Goal: Transaction & Acquisition: Obtain resource

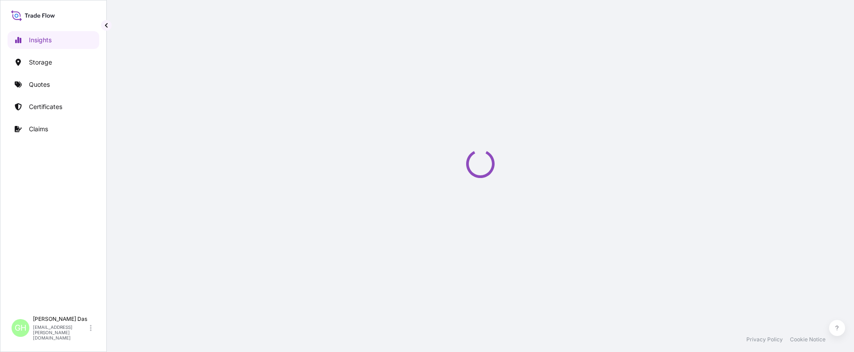
select select "2025"
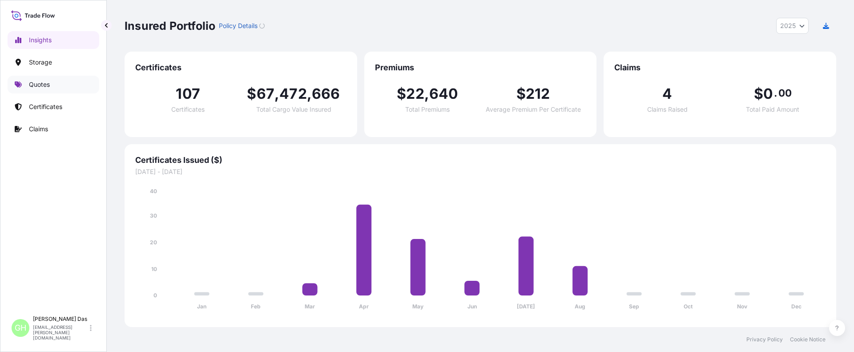
click at [59, 85] on link "Quotes" at bounding box center [54, 85] width 92 height 18
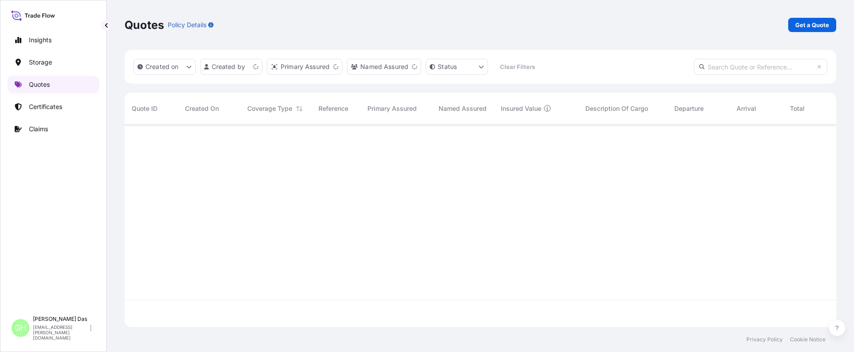
scroll to position [200, 705]
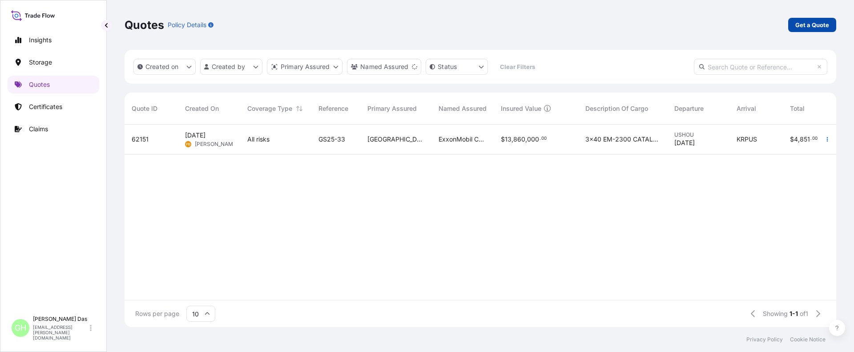
click at [803, 29] on p "Get a Quote" at bounding box center [812, 24] width 34 height 9
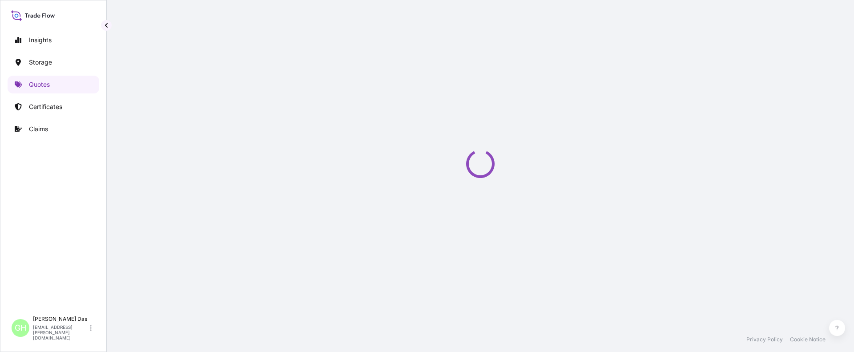
scroll to position [14, 0]
select select "Water"
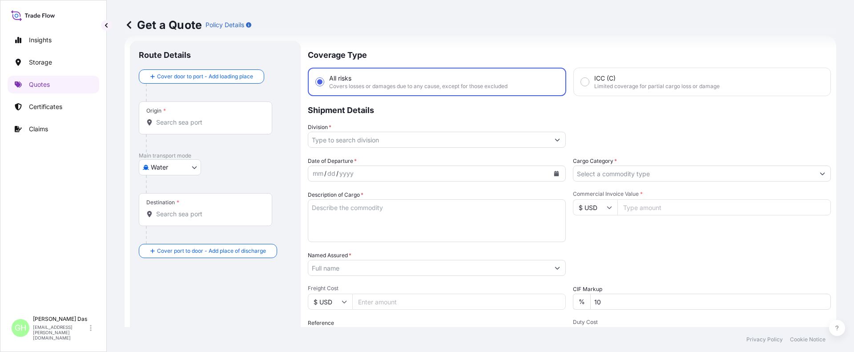
click at [179, 125] on input "Origin *" at bounding box center [208, 122] width 105 height 9
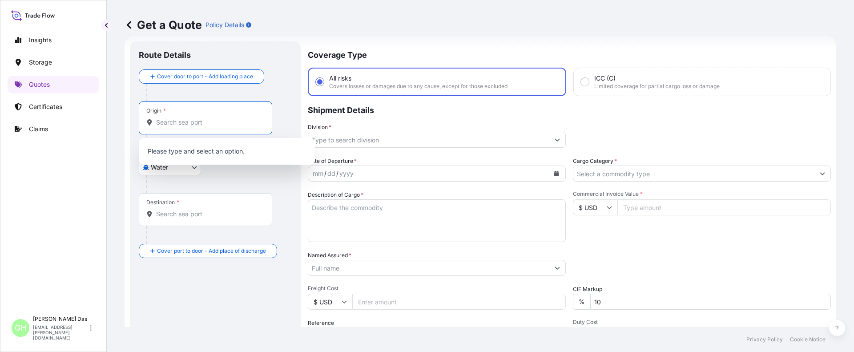
paste input "[GEOGRAPHIC_DATA], [GEOGRAPHIC_DATA]"
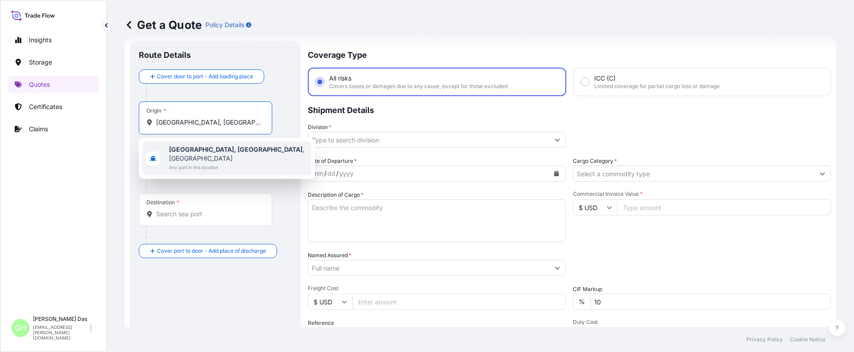
click at [181, 150] on b "[GEOGRAPHIC_DATA], [GEOGRAPHIC_DATA]" at bounding box center [235, 149] width 133 height 8
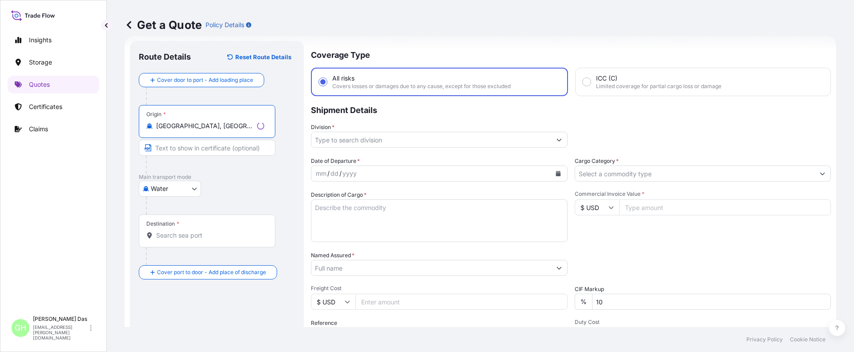
type input "[GEOGRAPHIC_DATA], [GEOGRAPHIC_DATA], [GEOGRAPHIC_DATA]"
click at [176, 236] on input "Destination *" at bounding box center [208, 235] width 105 height 9
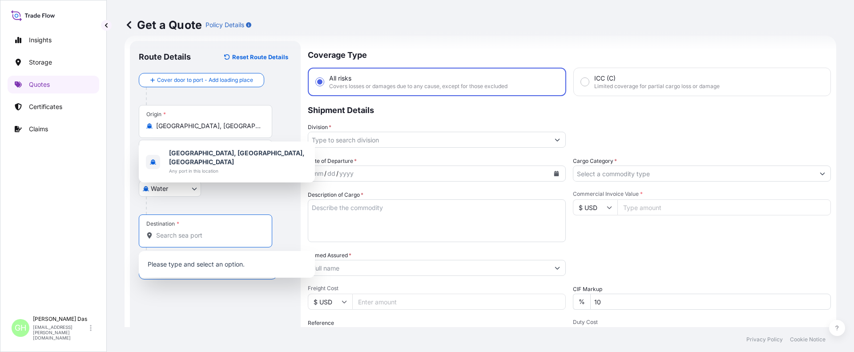
paste input "[GEOGRAPHIC_DATA], [GEOGRAPHIC_DATA]"
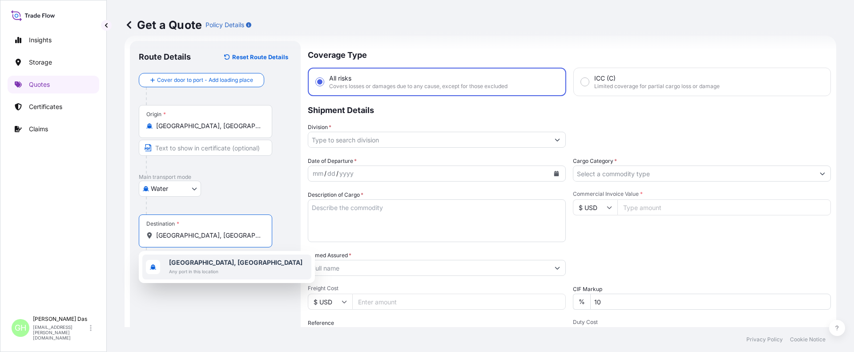
click at [194, 266] on span "[GEOGRAPHIC_DATA], [GEOGRAPHIC_DATA]" at bounding box center [235, 262] width 133 height 9
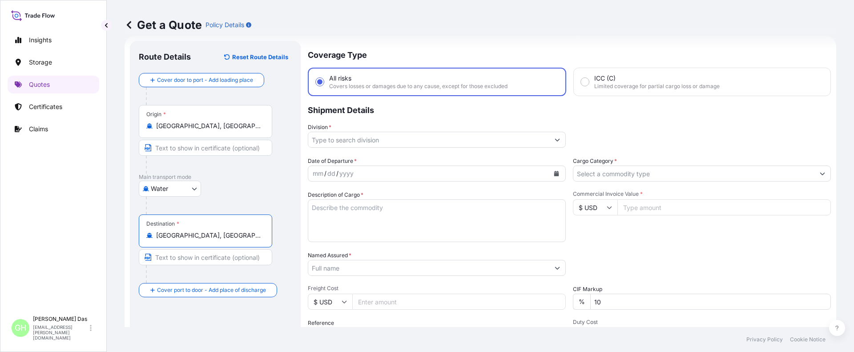
type input "[GEOGRAPHIC_DATA], [GEOGRAPHIC_DATA]"
click at [350, 139] on input "Division *" at bounding box center [428, 140] width 241 height 16
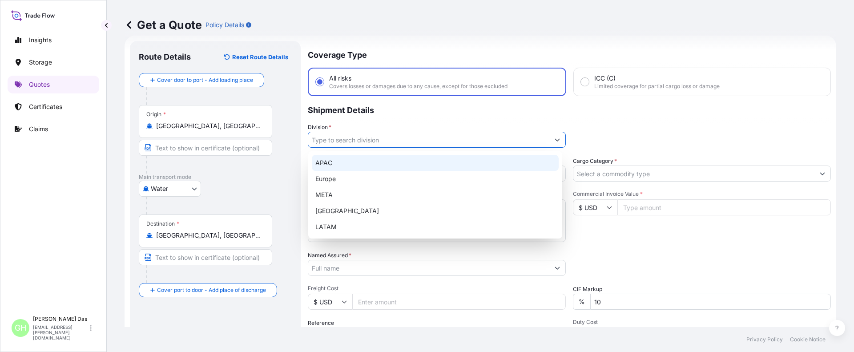
click at [323, 163] on div "APAC" at bounding box center [435, 163] width 247 height 16
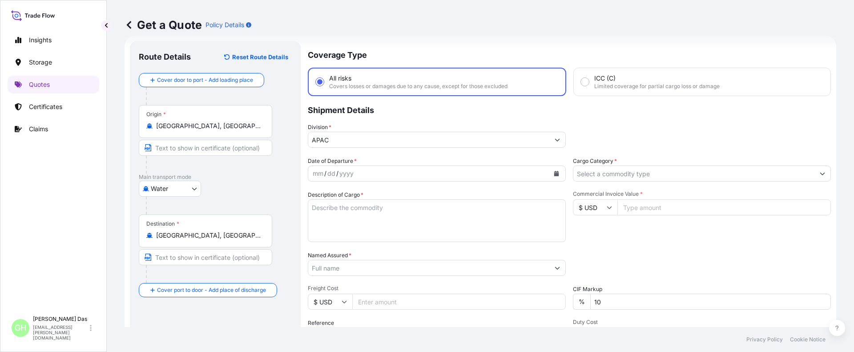
type input "Europe"
click at [554, 175] on icon "Calendar" at bounding box center [556, 173] width 5 height 5
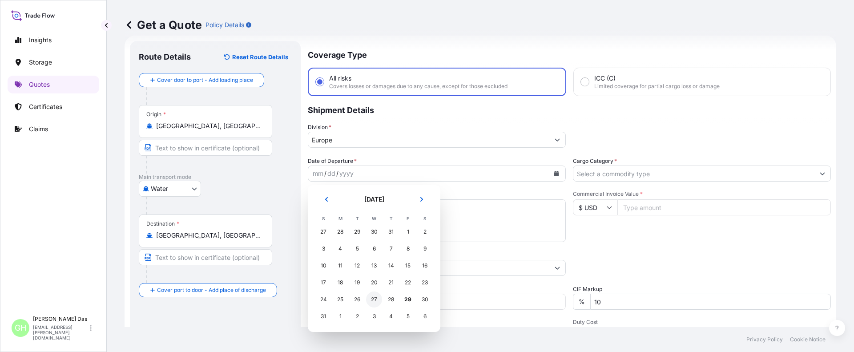
click at [373, 300] on div "27" at bounding box center [374, 299] width 16 height 16
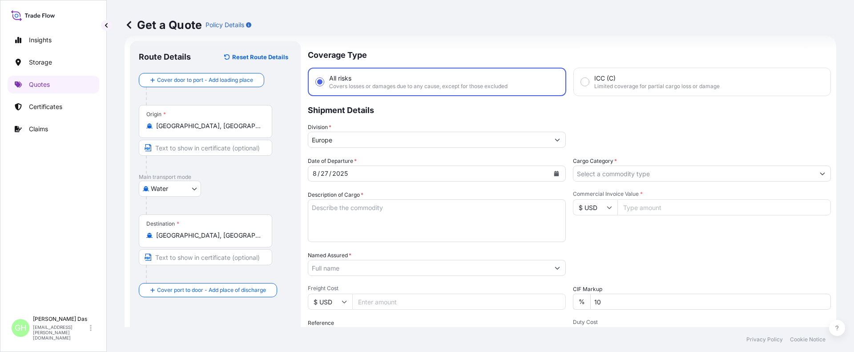
click at [68, 207] on div "Insights Storage Quotes Certificates Claims" at bounding box center [54, 167] width 92 height 288
click at [331, 213] on textarea "Description of Cargo *" at bounding box center [437, 220] width 258 height 43
paste textarea "BAGS LOADED INTO 4 40' CONTAINER(S) PETROTHENE GA564189, 55BAG"
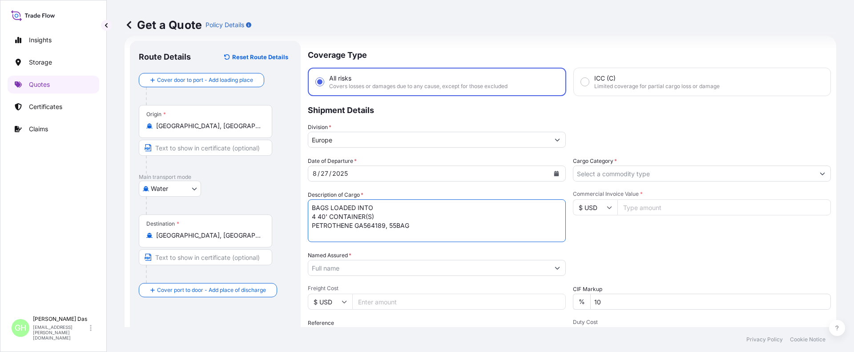
click at [311, 207] on textarea "BAGS LOADED INTO 4 40' CONTAINER(S) PETROTHENE GA564189, 55BAG" at bounding box center [437, 220] width 258 height 43
type textarea "3740 BAGS LOADED INTO 4 40' CONTAINER(S) PETROTHENE GA564189, 55BAG"
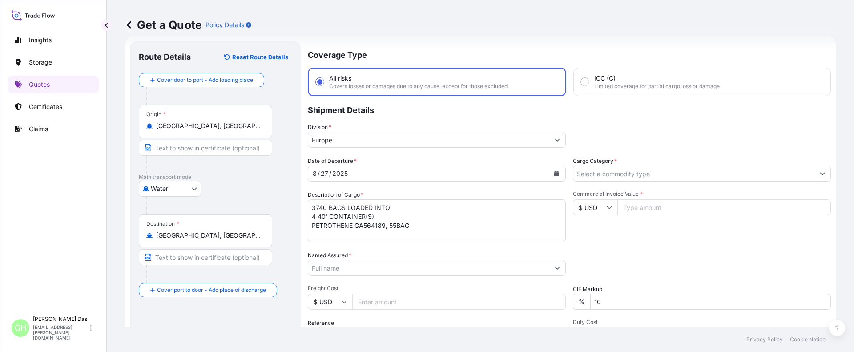
click at [78, 240] on div "Insights Storage Quotes Certificates Claims" at bounding box center [54, 167] width 92 height 288
click at [363, 270] on input "Named Assured *" at bounding box center [428, 268] width 241 height 16
paste input "EQUISTAR CHEMICALS, LP"
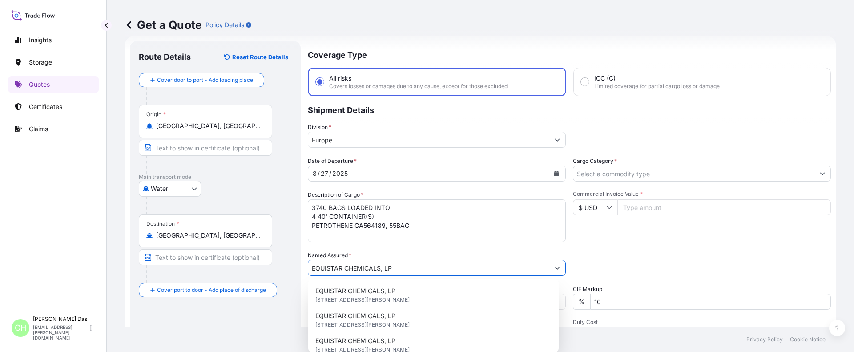
scroll to position [103, 0]
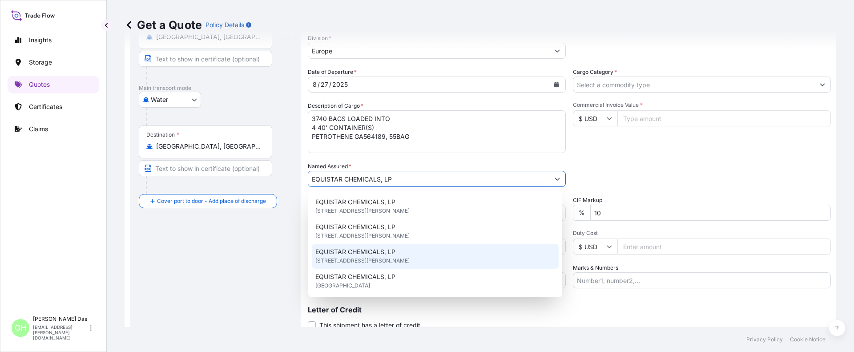
click at [409, 261] on span "[STREET_ADDRESS][PERSON_NAME]" at bounding box center [362, 260] width 94 height 9
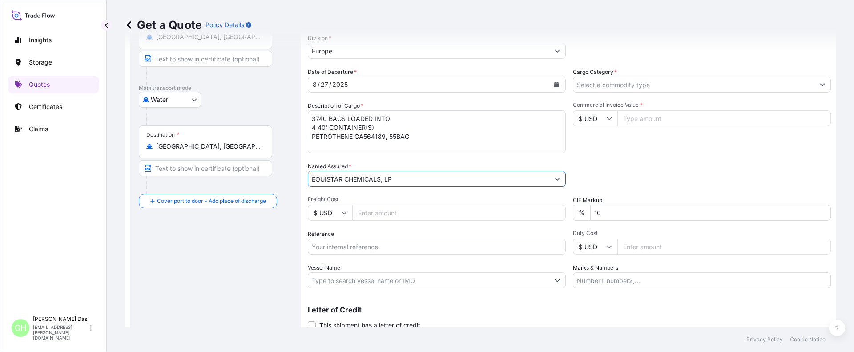
type input "EQUISTAR CHEMICALS, LP"
click at [43, 246] on div "Insights Storage Quotes Certificates Claims" at bounding box center [54, 167] width 92 height 288
click at [336, 248] on input "Reference" at bounding box center [437, 246] width 258 height 16
paste input "5013160382"
drag, startPoint x: 311, startPoint y: 246, endPoint x: 317, endPoint y: 244, distance: 6.5
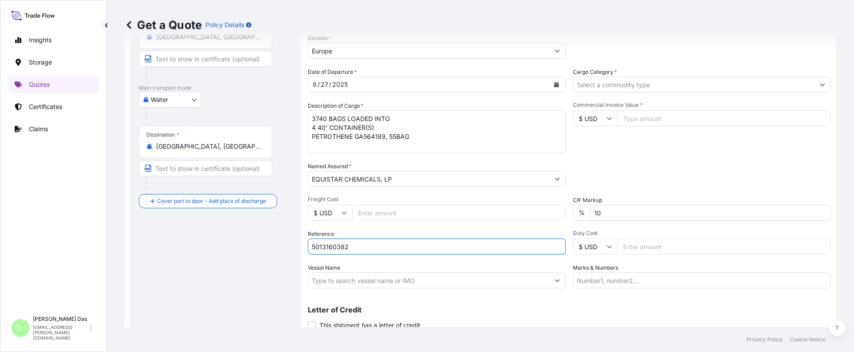
click at [311, 246] on input "5013160382" at bounding box center [437, 246] width 258 height 16
paste input "5013160382"
paste input "10420847918"
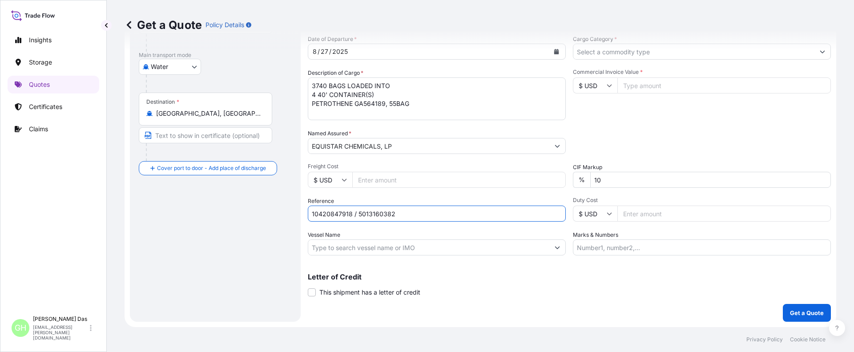
type input "10420847918 / 5013160382"
click at [134, 273] on div "Route Details Reset Route Details Cover door to port - Add loading place Place …" at bounding box center [215, 120] width 171 height 402
click at [347, 251] on input "Vessel Name" at bounding box center [428, 247] width 241 height 16
paste input "GSL ROSSI"
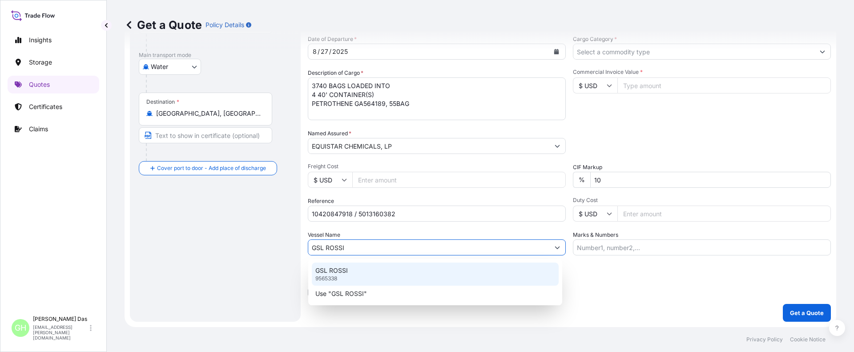
click at [343, 278] on div "GSL ROSSI 9565338" at bounding box center [435, 273] width 247 height 23
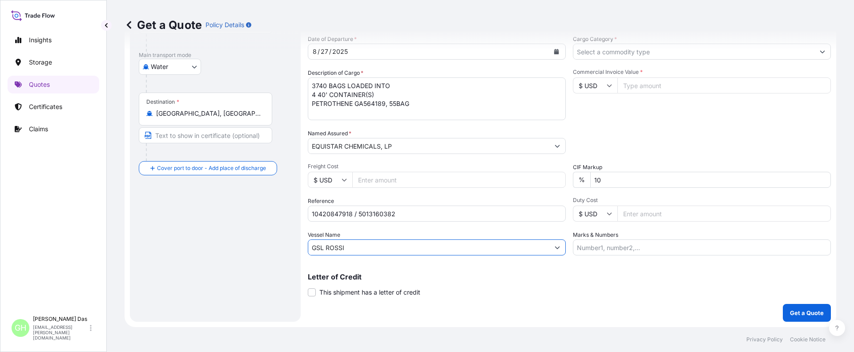
type input "GSL ROSSI"
click at [635, 46] on div "Get a Quote Policy Details" at bounding box center [479, 25] width 711 height 50
click at [814, 52] on button "Show suggestions" at bounding box center [822, 52] width 16 height 16
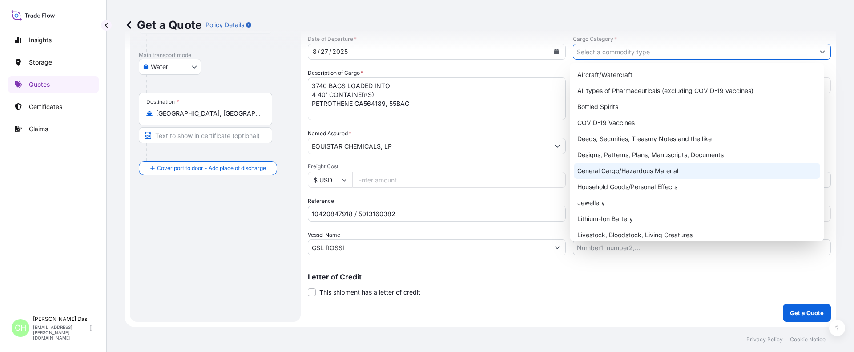
click at [594, 174] on div "General Cargo/Hazardous Material" at bounding box center [696, 171] width 247 height 16
type input "General Cargo/Hazardous Material"
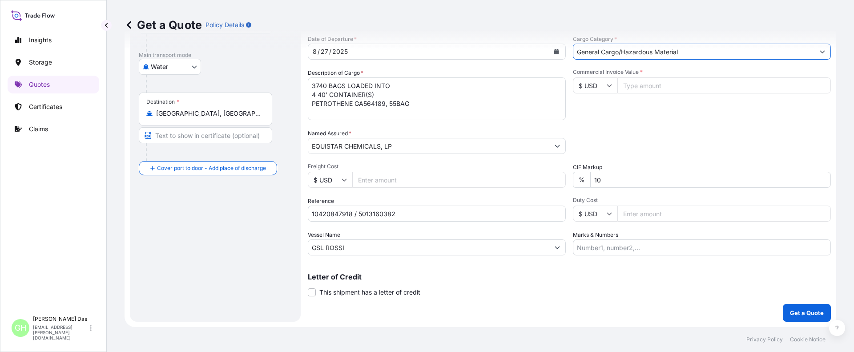
click at [631, 146] on div "Packing Category Type to search a container mode Please select a primary mode o…" at bounding box center [702, 141] width 258 height 25
click at [196, 259] on div "Route Details Reset Route Details Cover door to port - Add loading place Place …" at bounding box center [215, 120] width 153 height 385
click at [635, 84] on input "Commercial Invoice Value *" at bounding box center [723, 85] width 213 height 16
paste input "83215.01"
type input "83215.02"
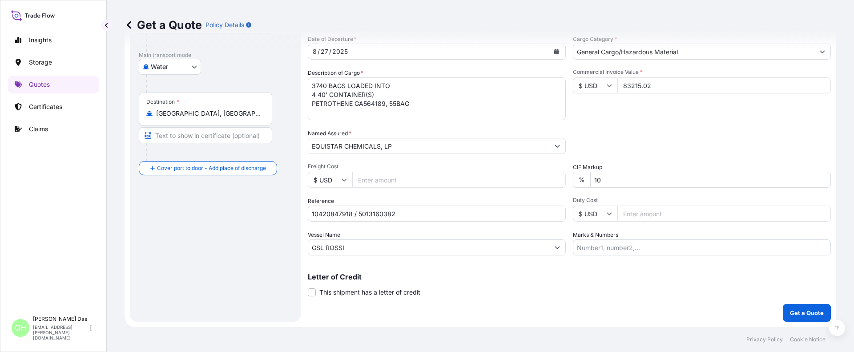
click at [619, 121] on div "Date of Departure * [DATE] Cargo Category * General Cargo/Hazardous Material De…" at bounding box center [569, 145] width 523 height 220
click at [170, 251] on div "Route Details Reset Route Details Cover door to port - Add loading place Place …" at bounding box center [215, 120] width 153 height 385
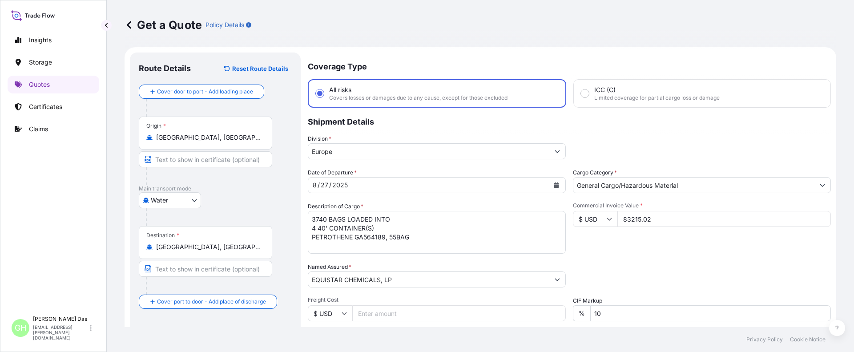
scroll to position [0, 0]
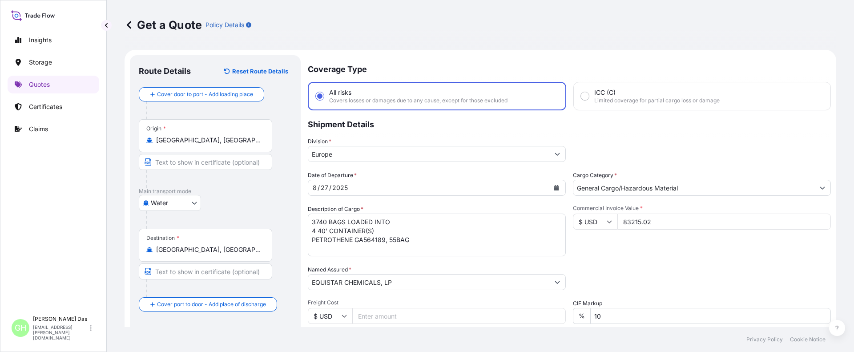
click at [553, 150] on button "Show suggestions" at bounding box center [557, 154] width 16 height 16
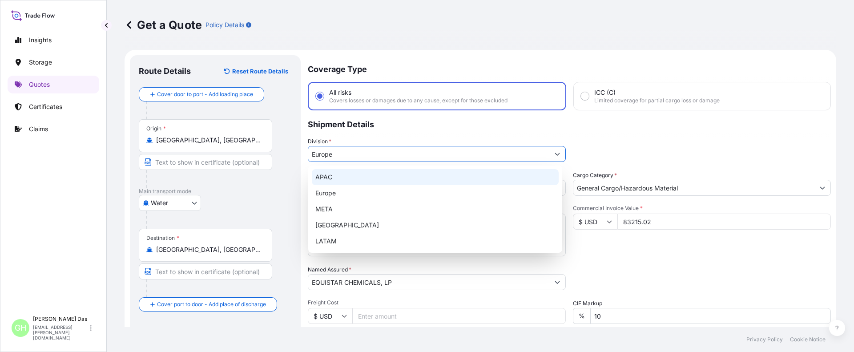
click at [329, 178] on div "APAC" at bounding box center [435, 177] width 247 height 16
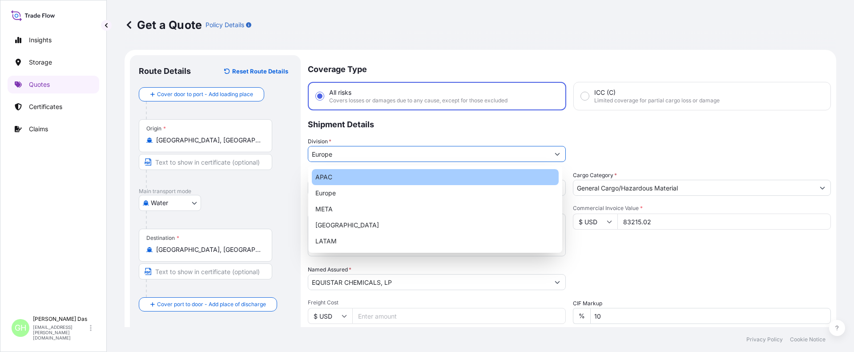
type input "APAC"
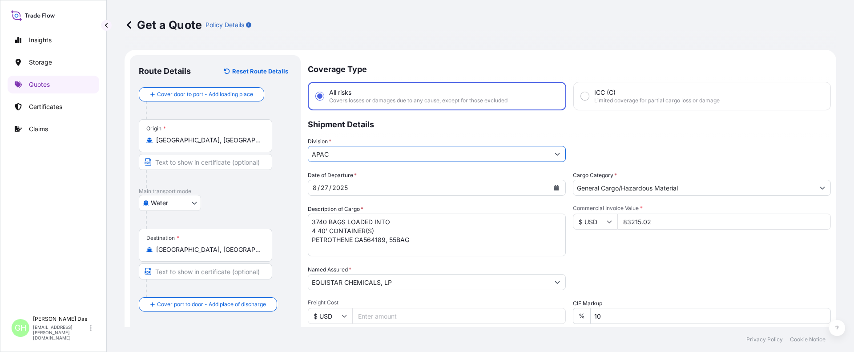
click at [592, 132] on p "Shipment Details" at bounding box center [569, 123] width 523 height 27
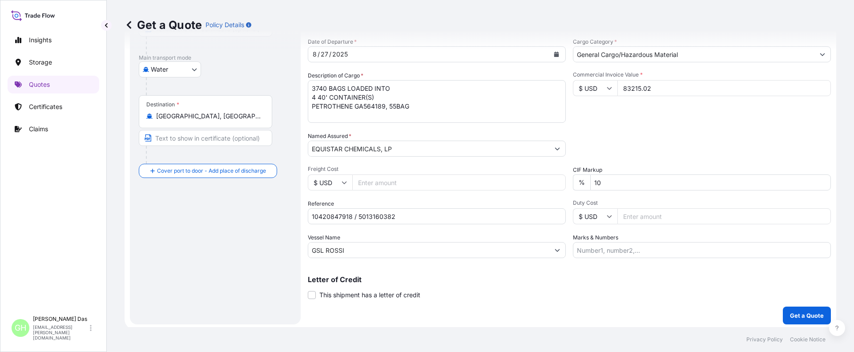
scroll to position [136, 0]
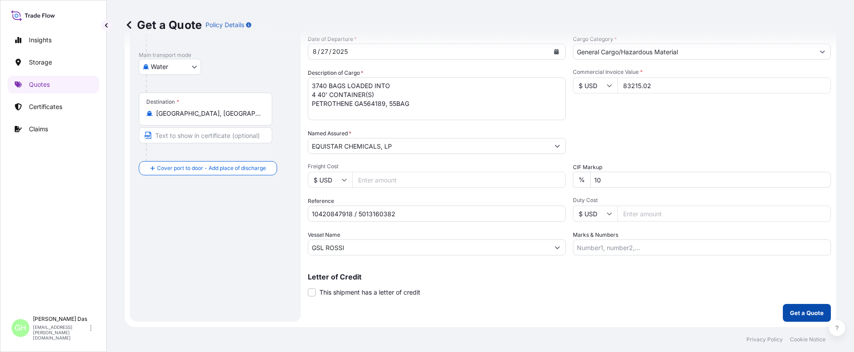
click at [793, 313] on p "Get a Quote" at bounding box center [807, 312] width 34 height 9
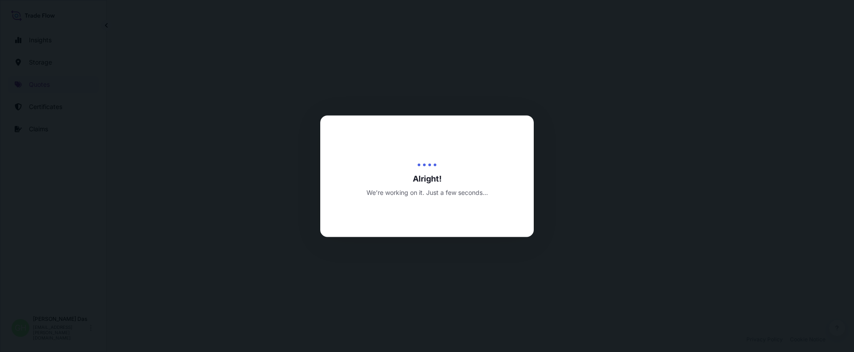
select select "Water"
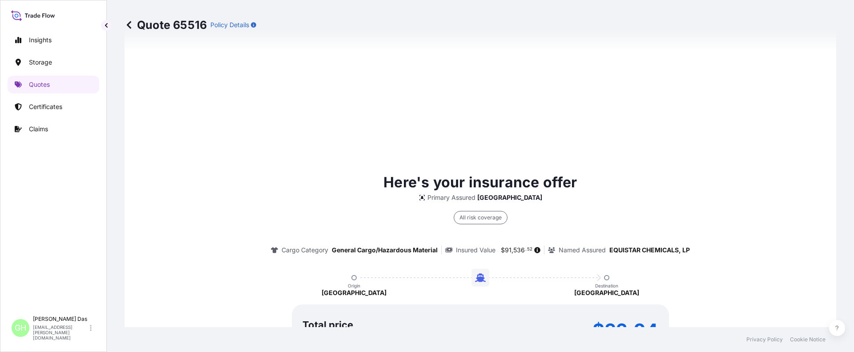
scroll to position [1324, 0]
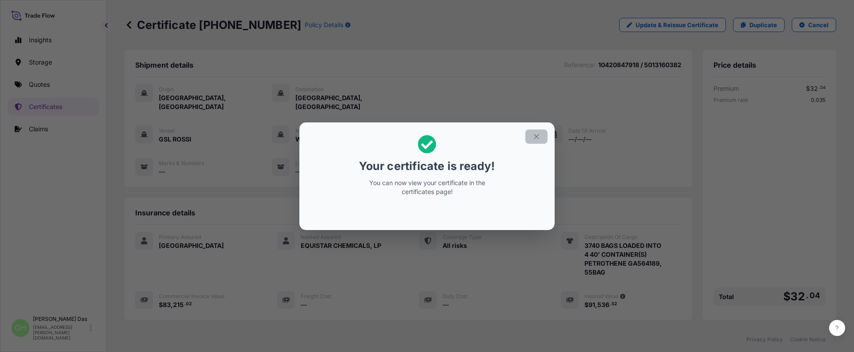
click at [534, 136] on icon "button" at bounding box center [536, 136] width 8 height 8
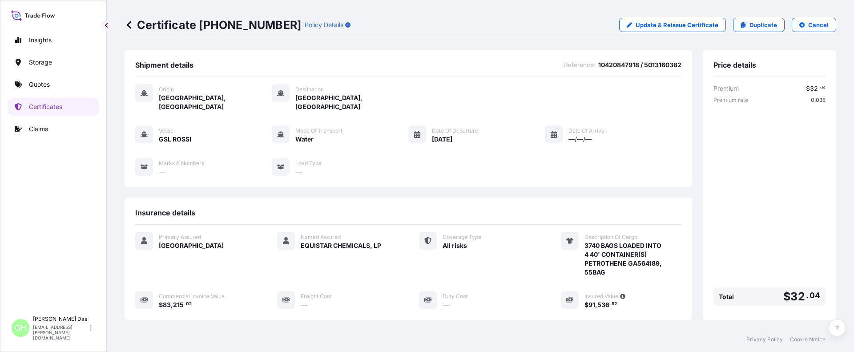
scroll to position [133, 0]
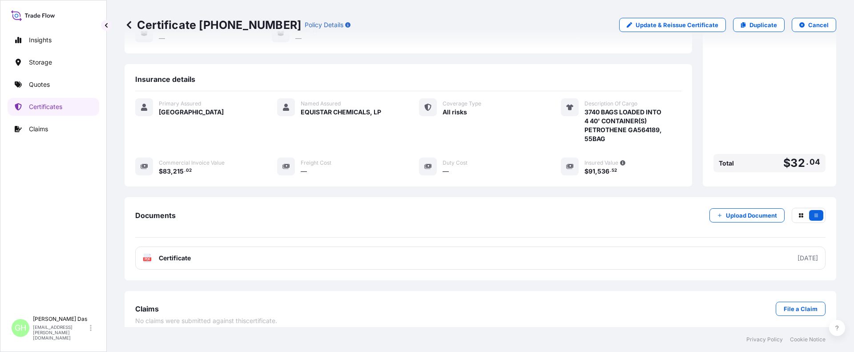
click at [754, 250] on link "PDF Certificate [DATE]" at bounding box center [480, 257] width 690 height 23
click at [42, 86] on p "Quotes" at bounding box center [39, 84] width 21 height 9
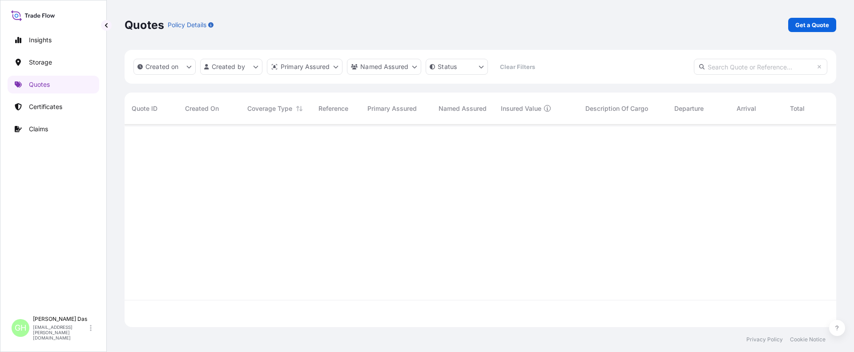
scroll to position [200, 705]
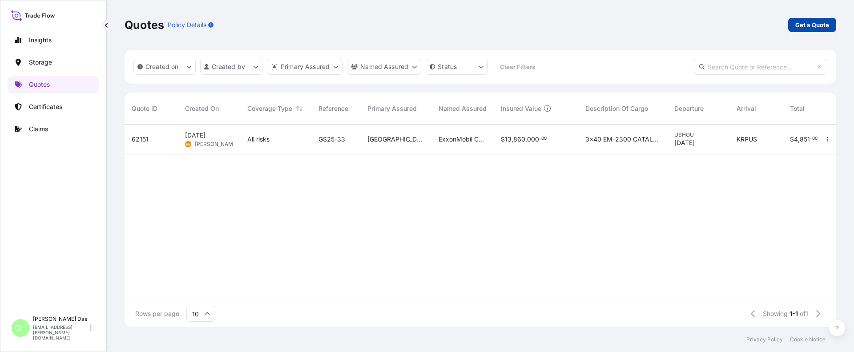
click at [811, 23] on p "Get a Quote" at bounding box center [812, 24] width 34 height 9
select select "Water"
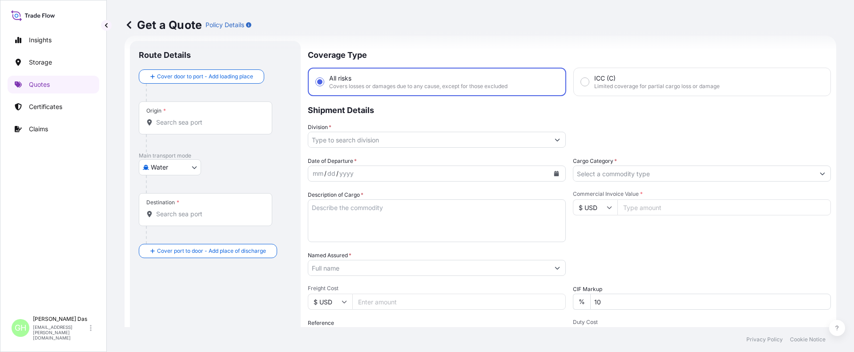
drag, startPoint x: 218, startPoint y: 114, endPoint x: 201, endPoint y: 122, distance: 18.5
click at [214, 117] on div "Origin *" at bounding box center [205, 117] width 133 height 33
click at [214, 118] on input "Origin *" at bounding box center [208, 122] width 105 height 9
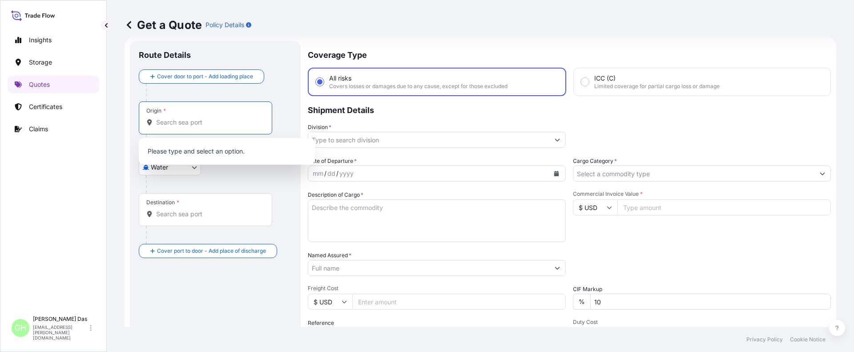
click at [197, 124] on input "Origin *" at bounding box center [208, 122] width 105 height 9
paste input "[GEOGRAPHIC_DATA], [GEOGRAPHIC_DATA]"
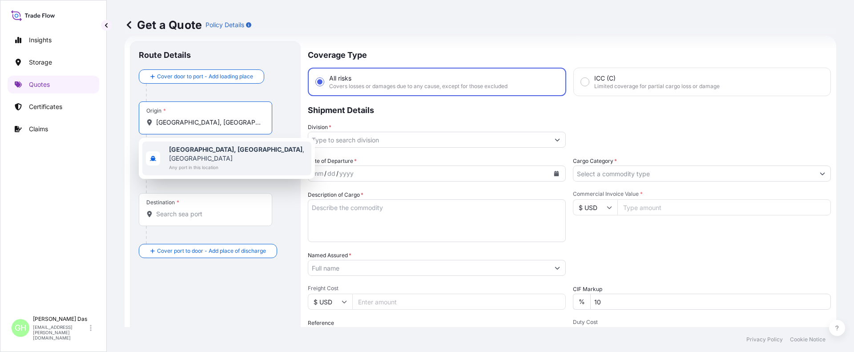
click at [178, 163] on span "Any port in this location" at bounding box center [238, 167] width 139 height 9
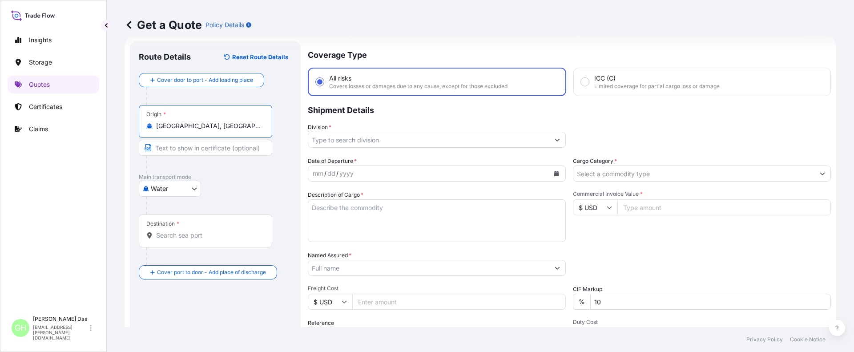
type input "[GEOGRAPHIC_DATA], [GEOGRAPHIC_DATA], [GEOGRAPHIC_DATA]"
click at [182, 233] on input "Destination *" at bounding box center [208, 235] width 105 height 9
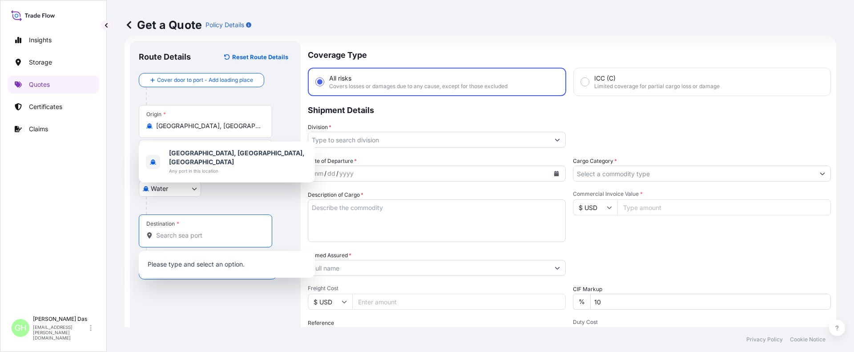
paste input "[GEOGRAPHIC_DATA], [GEOGRAPHIC_DATA]"
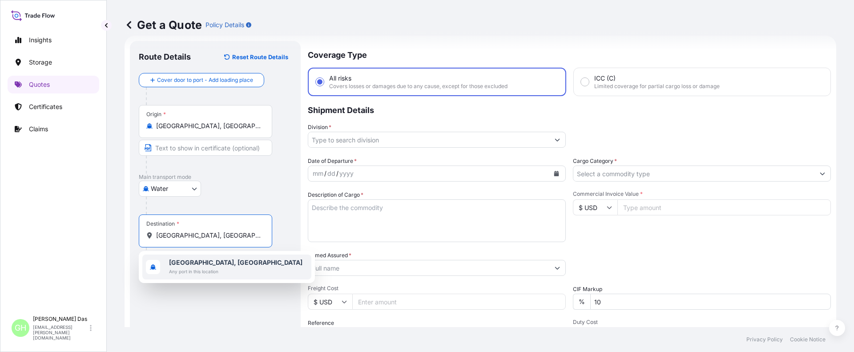
click at [184, 264] on b "[GEOGRAPHIC_DATA], [GEOGRAPHIC_DATA]" at bounding box center [235, 262] width 133 height 8
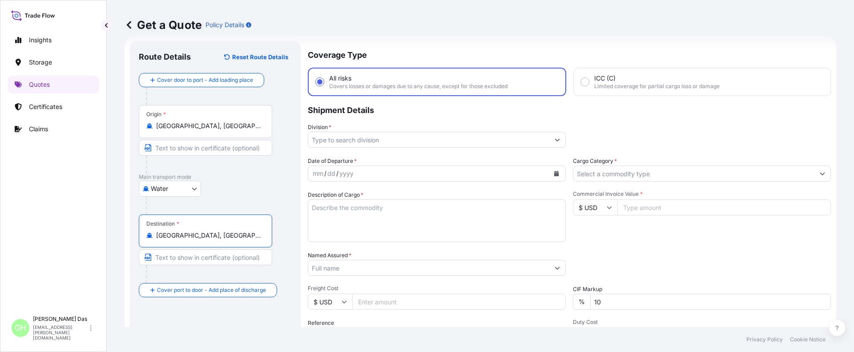
type input "[GEOGRAPHIC_DATA], [GEOGRAPHIC_DATA]"
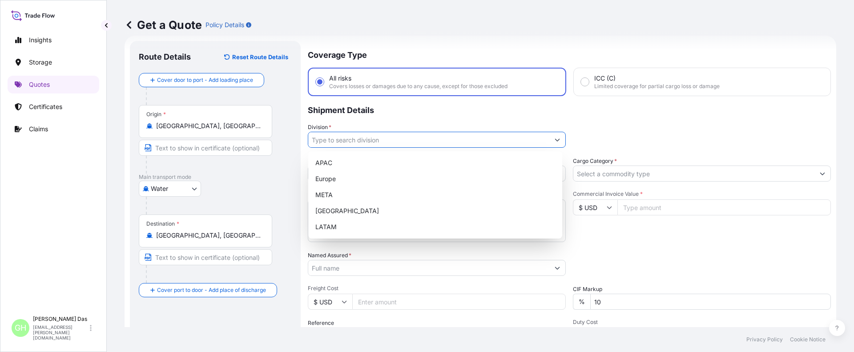
click at [351, 137] on input "Division *" at bounding box center [428, 140] width 241 height 16
click at [326, 166] on div "APAC" at bounding box center [435, 163] width 247 height 16
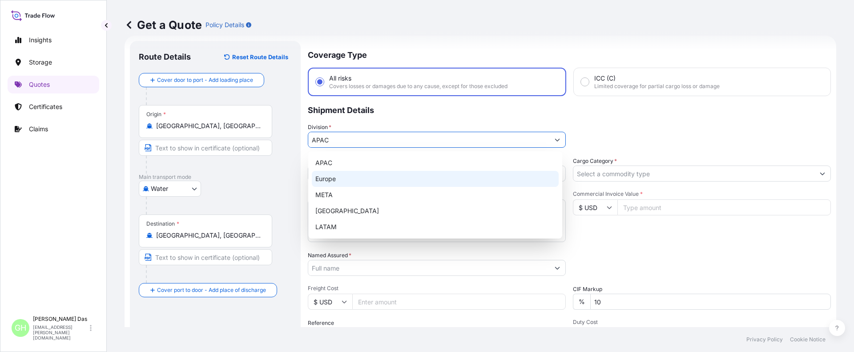
click at [551, 173] on div "Europe" at bounding box center [435, 179] width 247 height 16
click at [556, 139] on icon "Show suggestions" at bounding box center [557, 140] width 5 height 3
click at [327, 162] on div "APAC" at bounding box center [435, 163] width 247 height 16
type input "APAC"
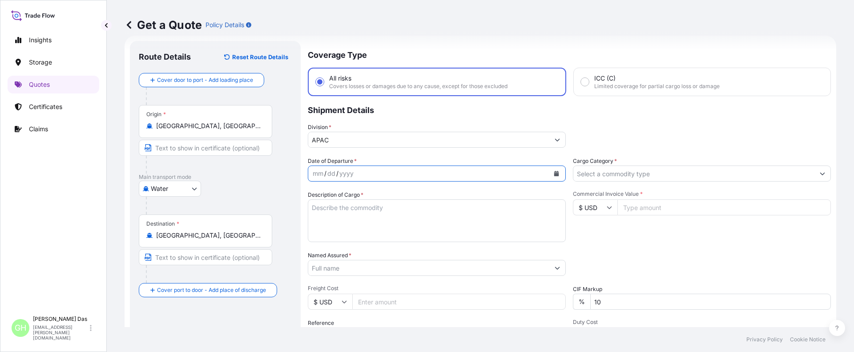
click at [554, 172] on icon "Calendar" at bounding box center [556, 173] width 5 height 5
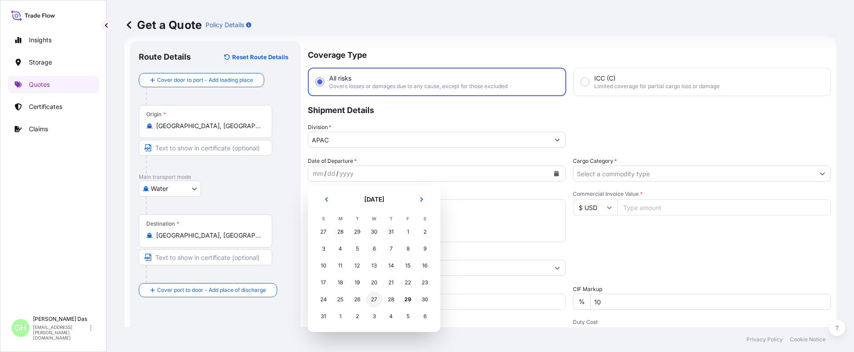
click at [375, 298] on div "27" at bounding box center [374, 299] width 16 height 16
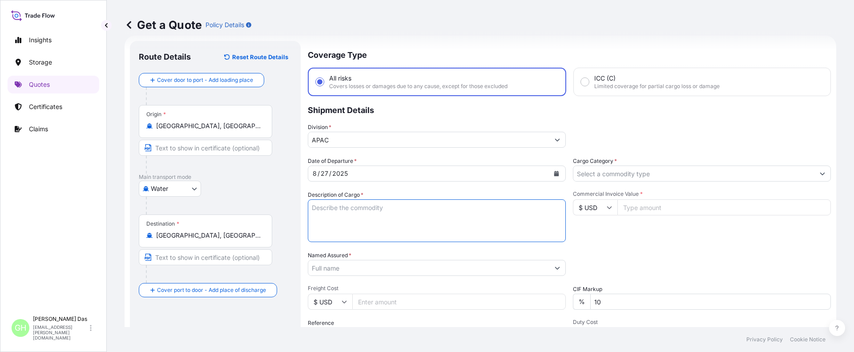
click at [338, 208] on textarea "Description of Cargo *" at bounding box center [437, 220] width 258 height 43
paste textarea "BAGS LOADED INTO 4 40' CONTAINER(S) PETROTHENE GA501020, 55BAG"
click at [313, 206] on textarea "BAGS LOADED INTO 4 40' CONTAINER(S) PETROTHENE GA501020, 55BAG" at bounding box center [437, 220] width 258 height 43
type textarea "3740 BAGS LOADED INTO 4 40' CONTAINER(S) PETROTHENE GA501020, 55BAG"
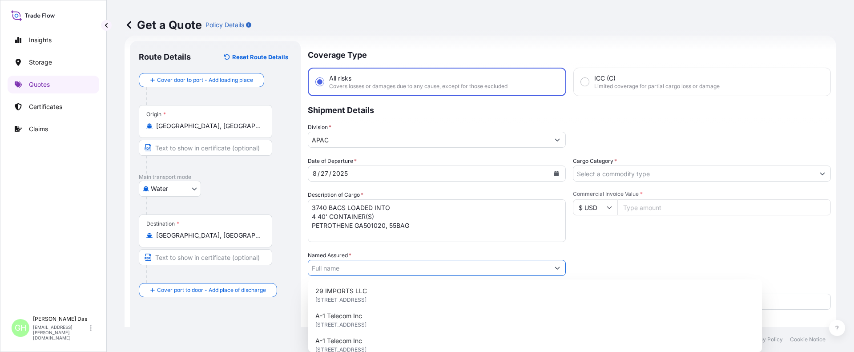
click at [344, 268] on input "Named Assured *" at bounding box center [428, 268] width 241 height 16
paste input "EQUISTAR CHEMICALS, LP"
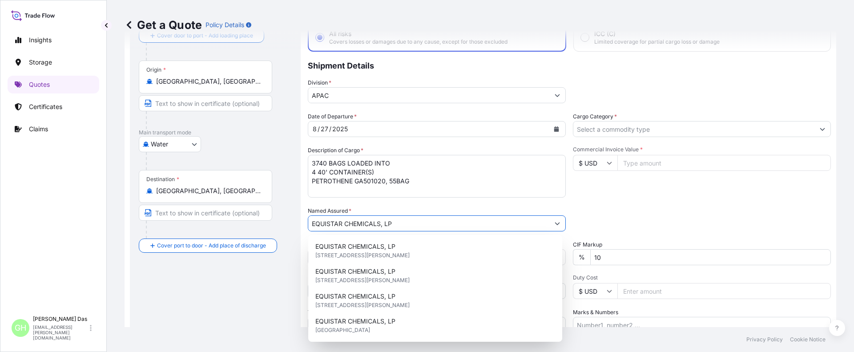
scroll to position [103, 0]
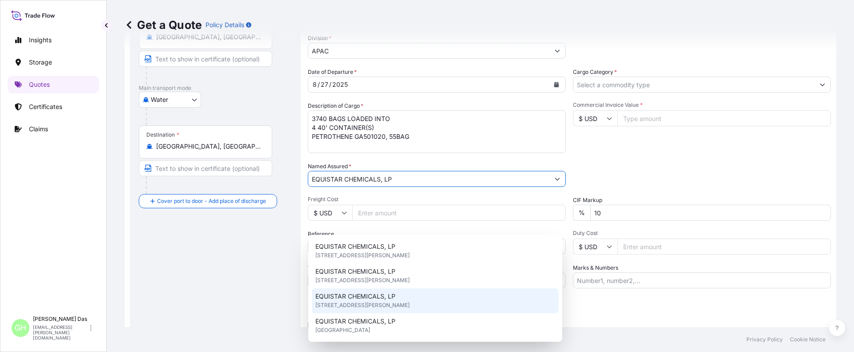
click at [408, 298] on div "EQUISTAR CHEMICALS, LP [STREET_ADDRESS][PERSON_NAME]" at bounding box center [435, 300] width 247 height 25
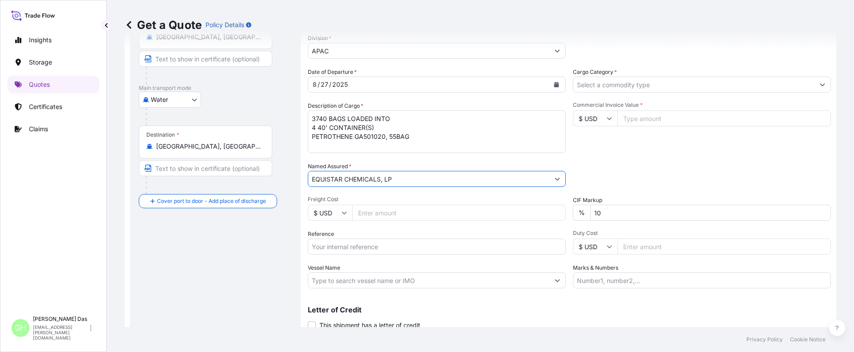
scroll to position [136, 0]
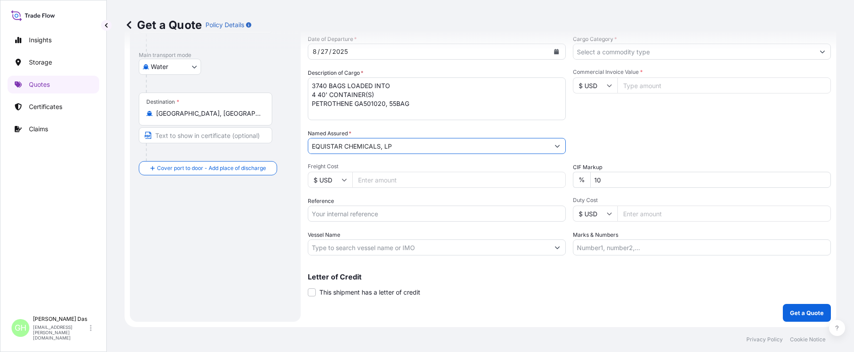
paste input "5013163558"
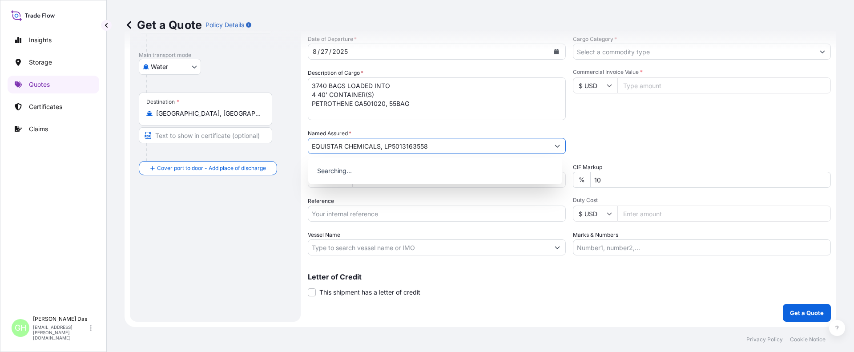
type input "EQUISTAR CHEMICALS, LP"
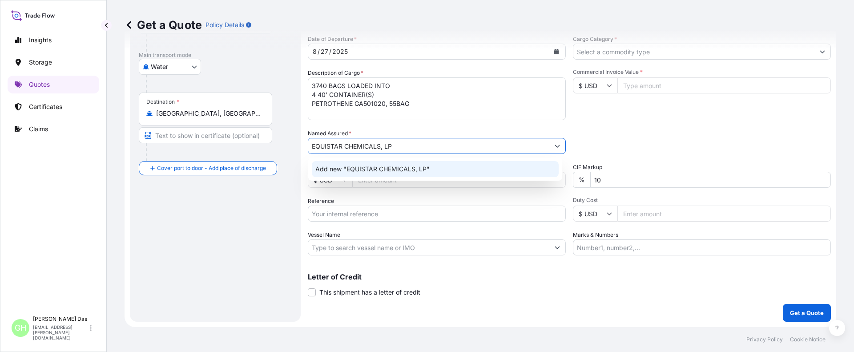
click at [250, 219] on div "Route Details Reset Route Details Cover door to port - Add loading place Place …" at bounding box center [215, 120] width 153 height 385
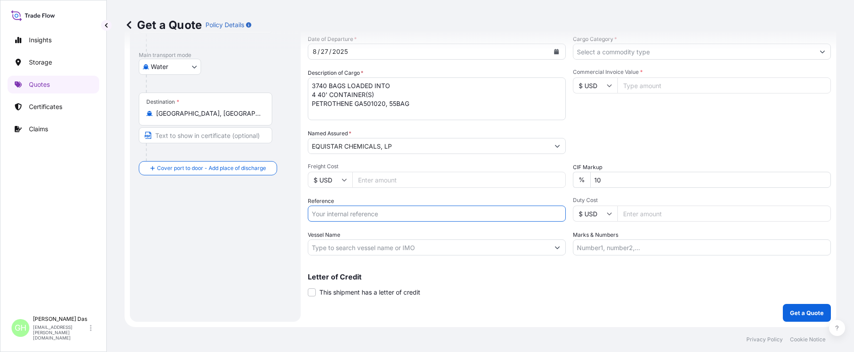
click at [401, 210] on input "Reference" at bounding box center [437, 213] width 258 height 16
paste input "5013163558"
paste input "10420843234"
type input "10420843234 / 5013163558"
click at [337, 253] on input "Vessel Name" at bounding box center [428, 247] width 241 height 16
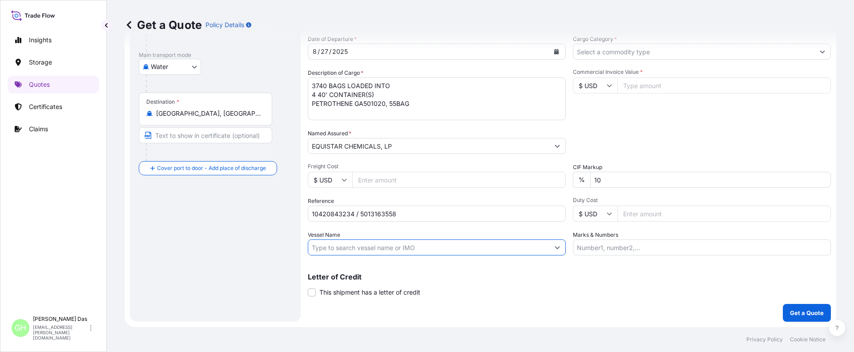
paste input "GSL ROSSI"
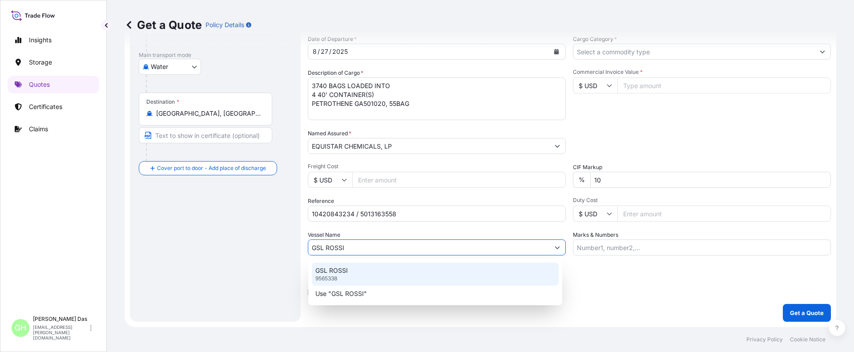
click at [349, 269] on div "GSL ROSSI 9565338" at bounding box center [435, 273] width 247 height 23
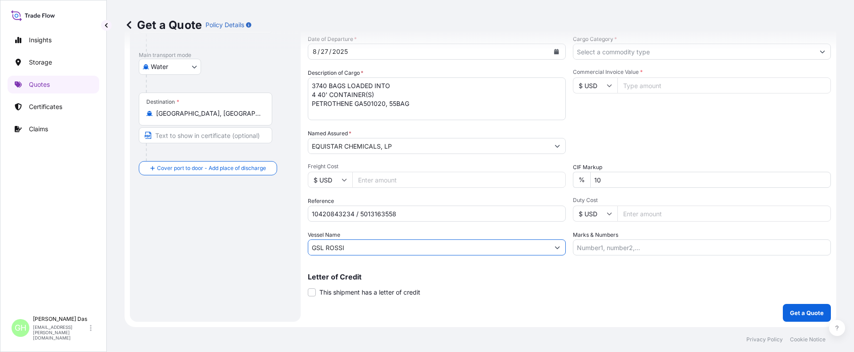
type input "GSL ROSSI"
click at [253, 265] on div "Route Details Reset Route Details Cover door to port - Add loading place Place …" at bounding box center [215, 120] width 153 height 385
click at [684, 50] on input "Cargo Category *" at bounding box center [693, 52] width 241 height 16
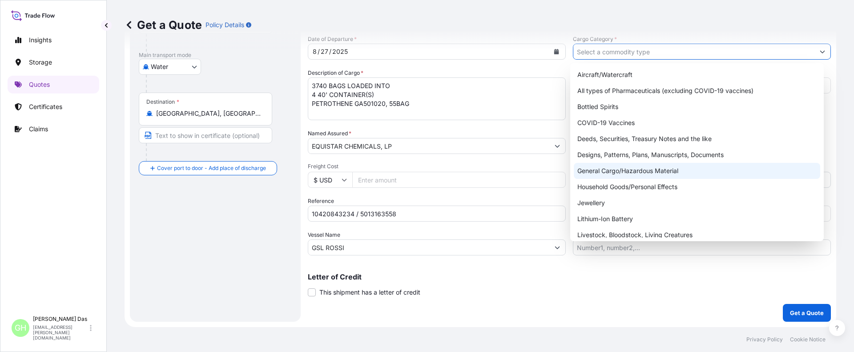
click at [597, 172] on div "General Cargo/Hazardous Material" at bounding box center [696, 171] width 247 height 16
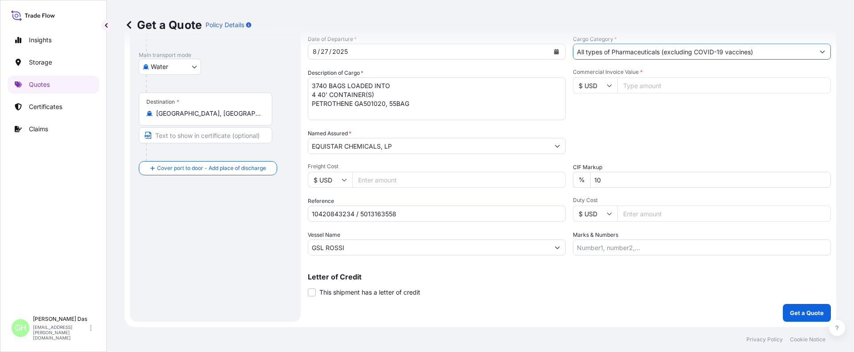
paste input "81,430"
click at [819, 53] on icon "Show suggestions" at bounding box center [821, 51] width 5 height 5
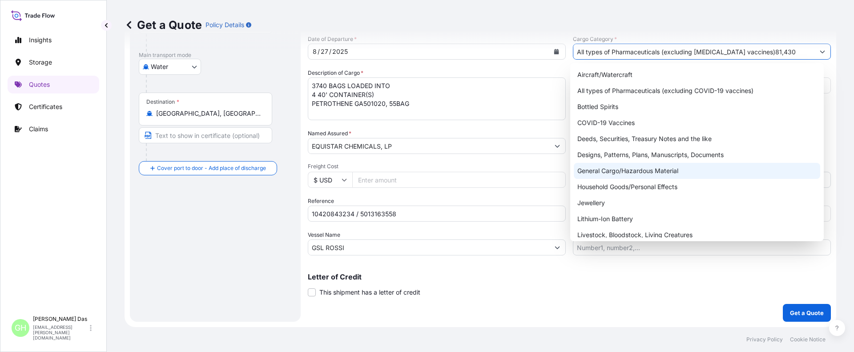
click at [610, 167] on div "General Cargo/Hazardous Material" at bounding box center [696, 171] width 247 height 16
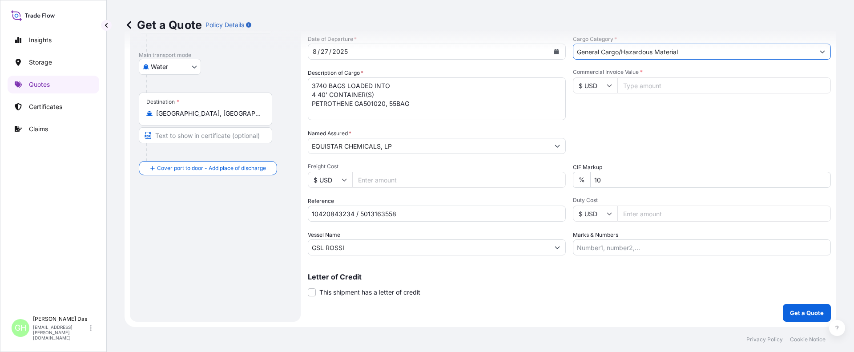
type input "General Cargo/Hazardous Material"
click at [652, 78] on input "Commercial Invoice Value *" at bounding box center [723, 85] width 213 height 16
paste input "81430"
type input "81430"
click at [617, 140] on div "Packing Category Type to search a container mode Please select a primary mode o…" at bounding box center [702, 141] width 258 height 25
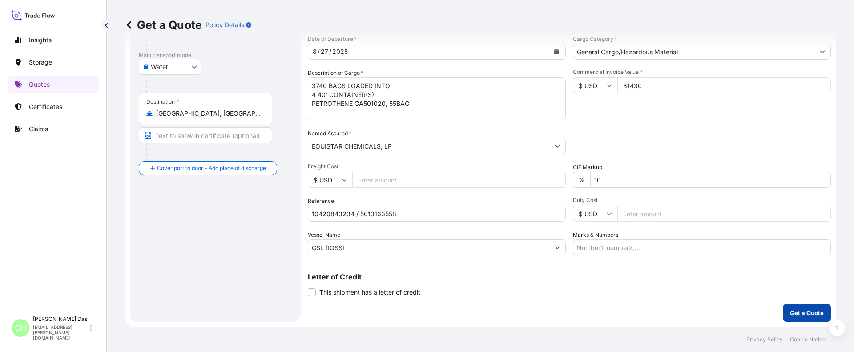
click at [807, 314] on p "Get a Quote" at bounding box center [807, 312] width 34 height 9
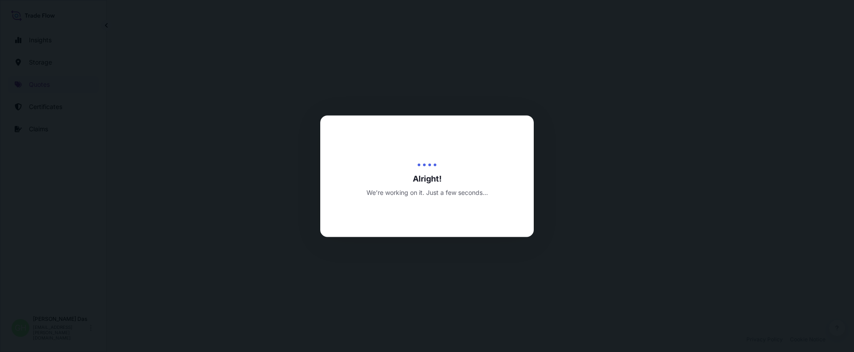
select select "Water"
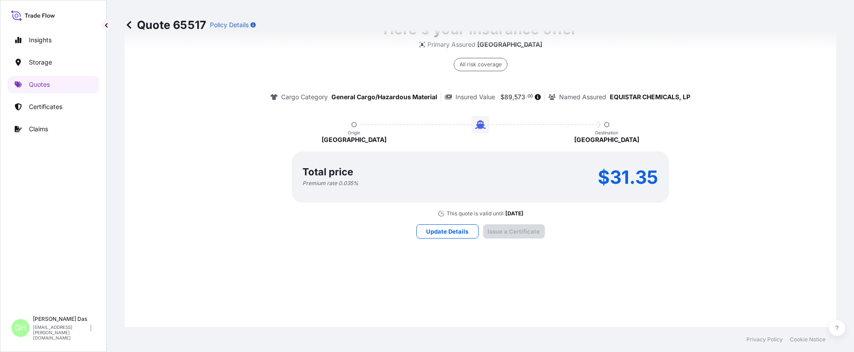
scroll to position [1324, 0]
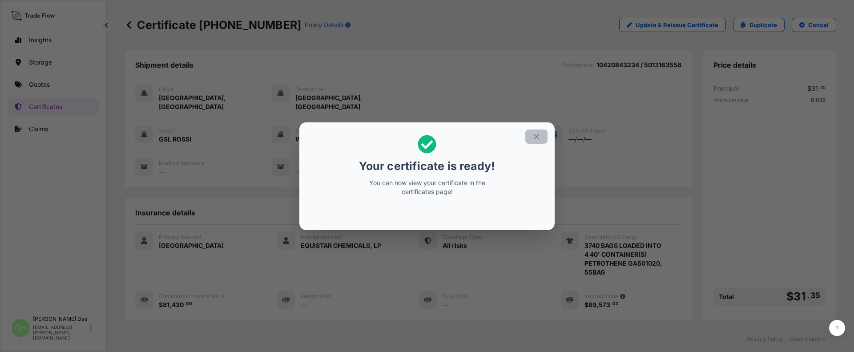
click at [534, 137] on icon "button" at bounding box center [536, 136] width 8 height 8
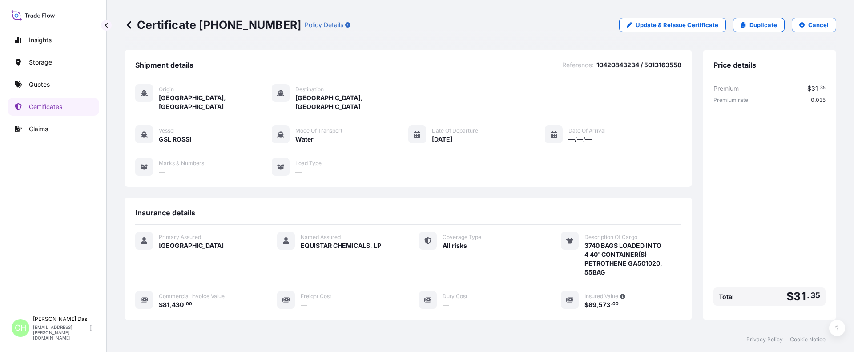
scroll to position [133, 0]
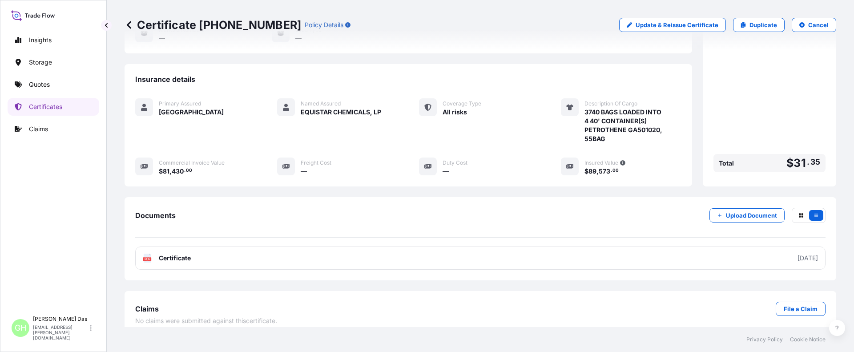
click at [742, 249] on link "PDF Certificate [DATE]" at bounding box center [480, 257] width 690 height 23
